Goal: Find specific page/section: Find specific page/section

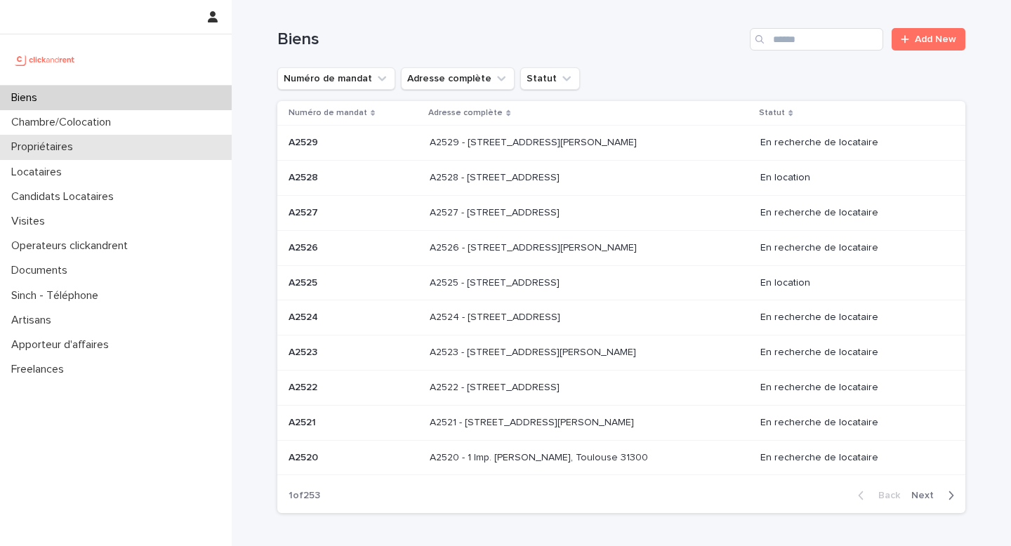
click at [41, 157] on div "Propriétaires" at bounding box center [116, 147] width 232 height 25
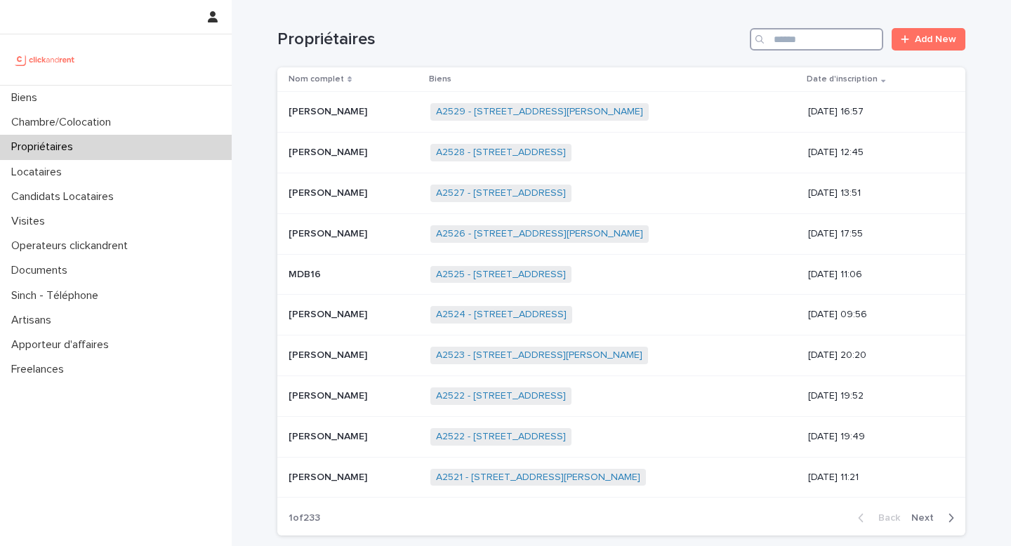
click at [808, 44] on input "Search" at bounding box center [816, 39] width 133 height 22
paste input "**********"
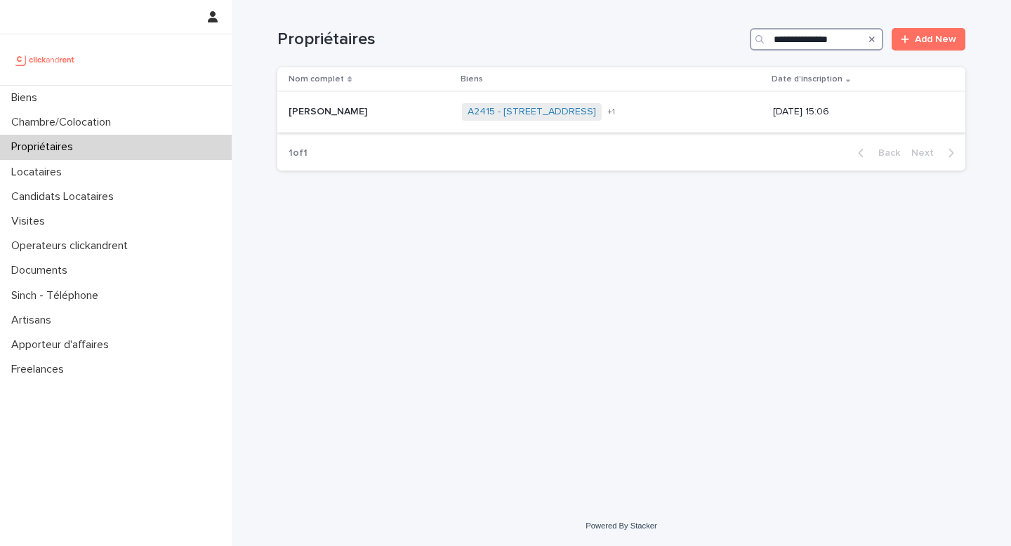
type input "**********"
click at [343, 117] on p "[PERSON_NAME]" at bounding box center [329, 110] width 81 height 15
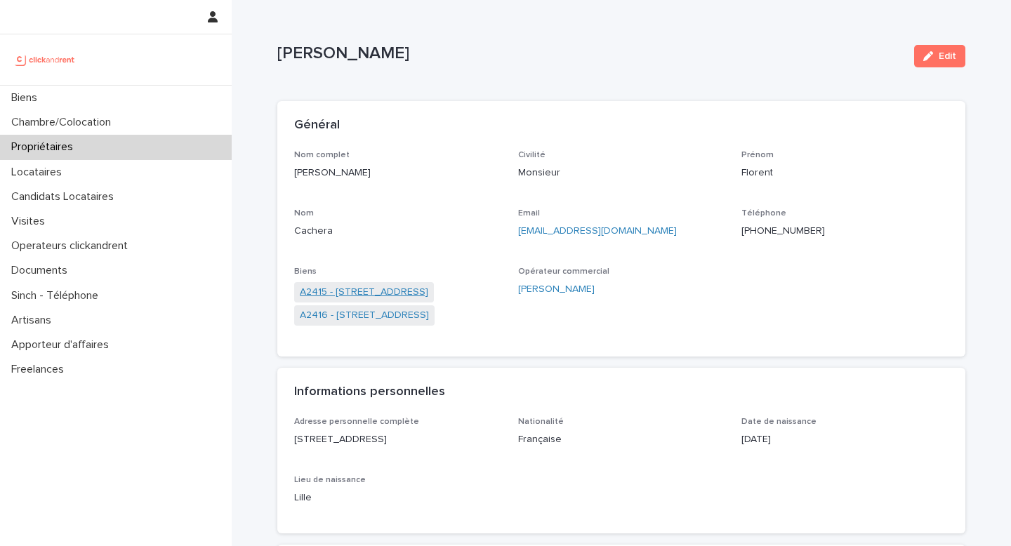
click at [410, 291] on link "A2415 - [STREET_ADDRESS]" at bounding box center [364, 292] width 128 height 15
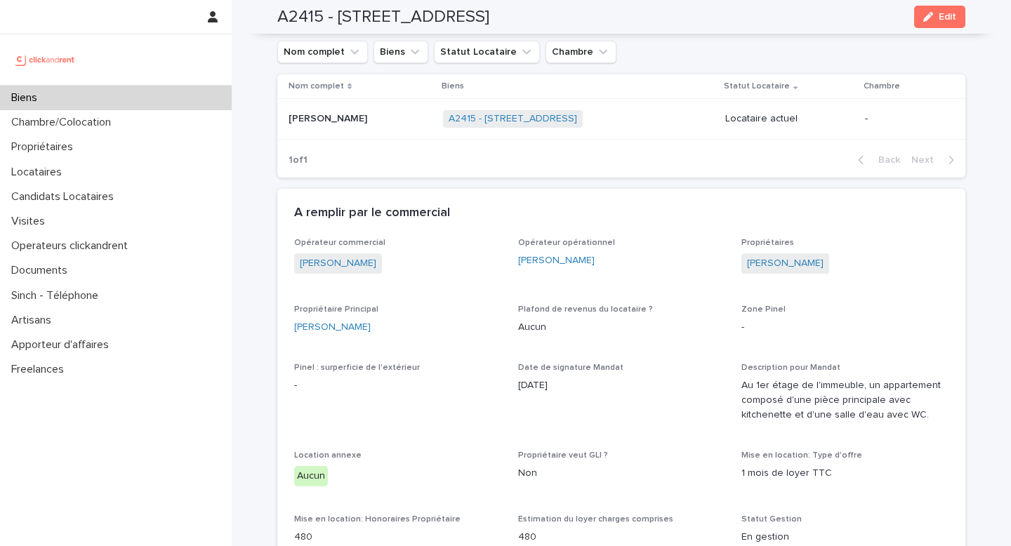
scroll to position [551, 0]
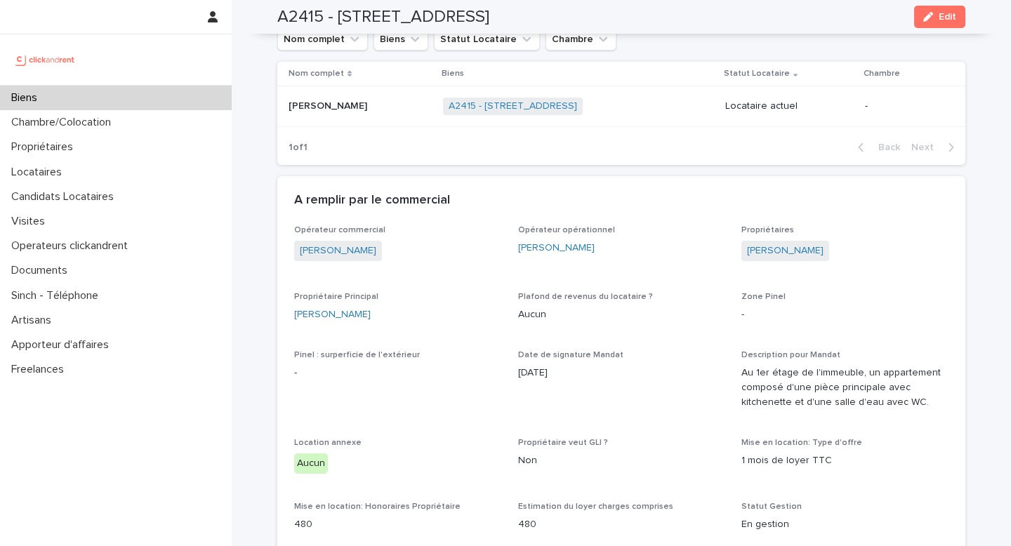
drag, startPoint x: 502, startPoint y: 375, endPoint x: 668, endPoint y: 375, distance: 166.4
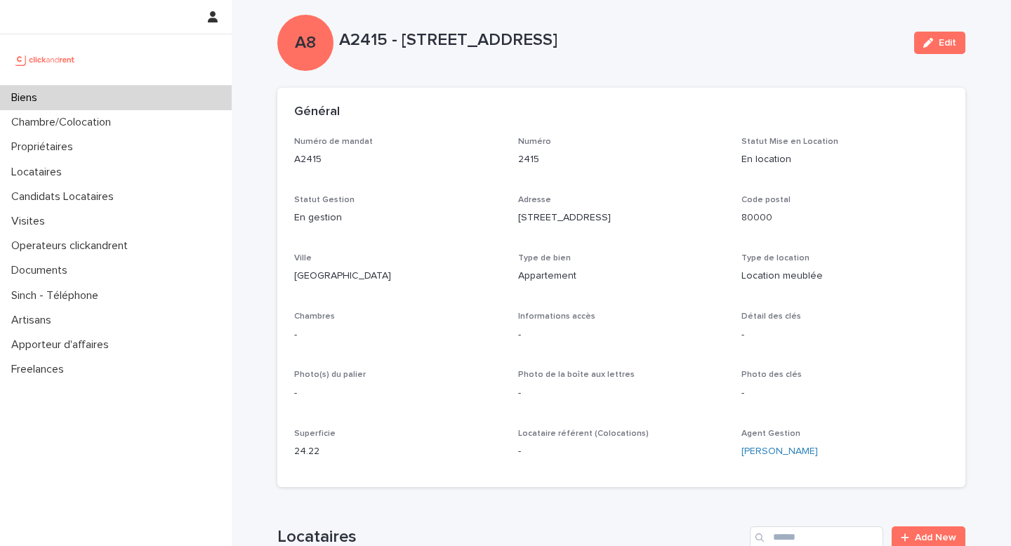
scroll to position [4, 0]
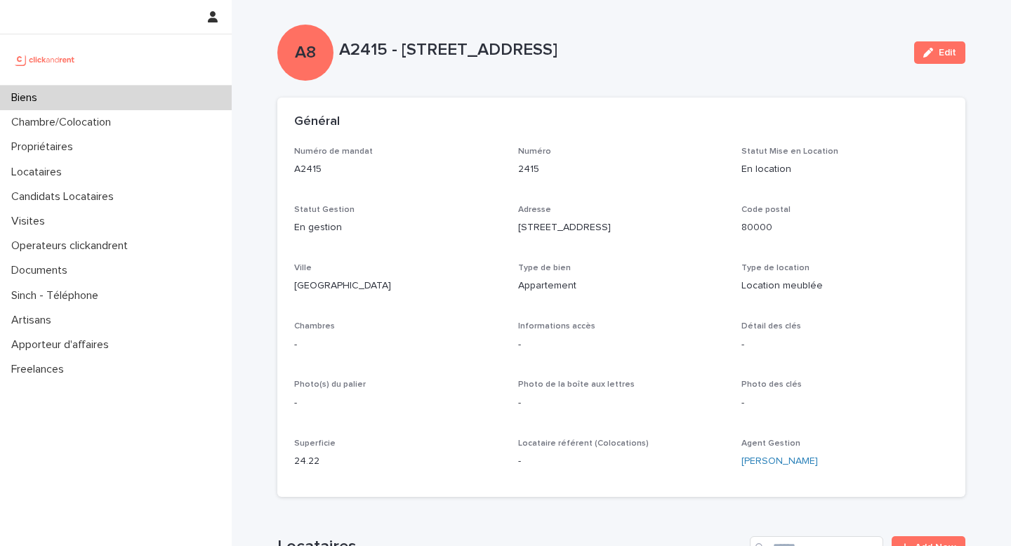
drag, startPoint x: 689, startPoint y: 51, endPoint x: 340, endPoint y: 50, distance: 348.9
click at [340, 50] on p "A2415 - [STREET_ADDRESS]" at bounding box center [621, 50] width 564 height 20
drag, startPoint x: 340, startPoint y: 50, endPoint x: 378, endPoint y: 50, distance: 37.9
click at [378, 50] on p "A2415 - [STREET_ADDRESS]" at bounding box center [621, 50] width 564 height 20
